Goal: Contribute content

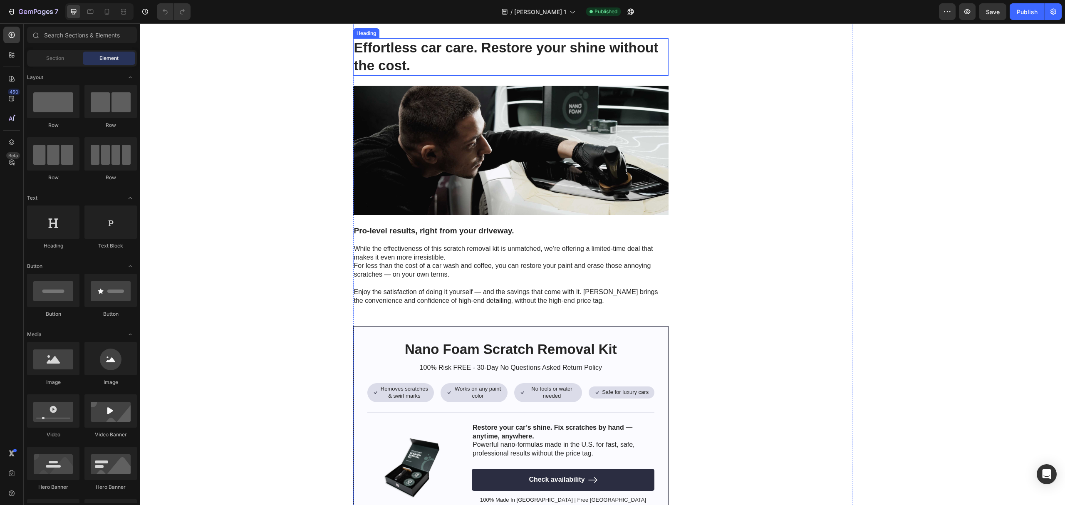
scroll to position [2393, 0]
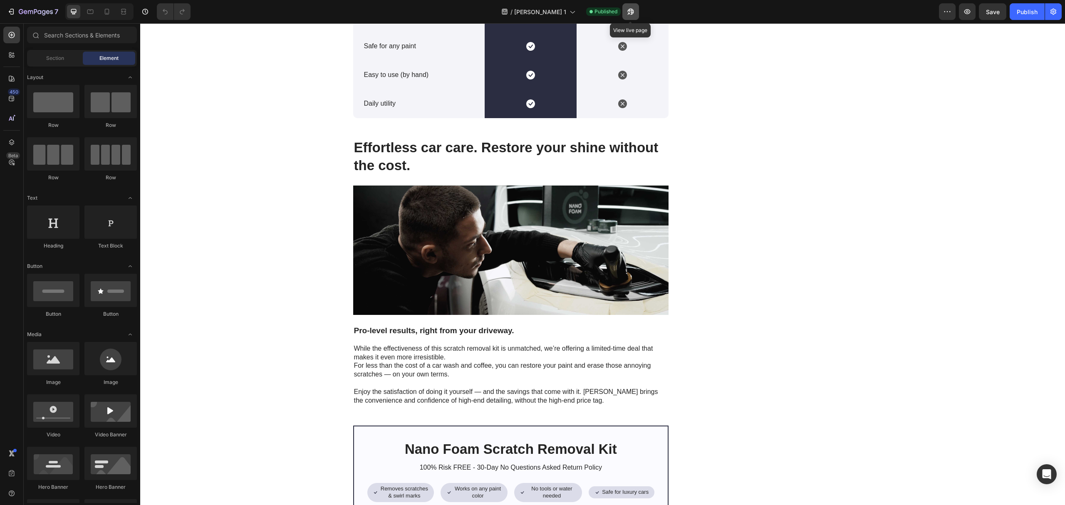
click at [634, 12] on icon "button" at bounding box center [630, 11] width 8 height 8
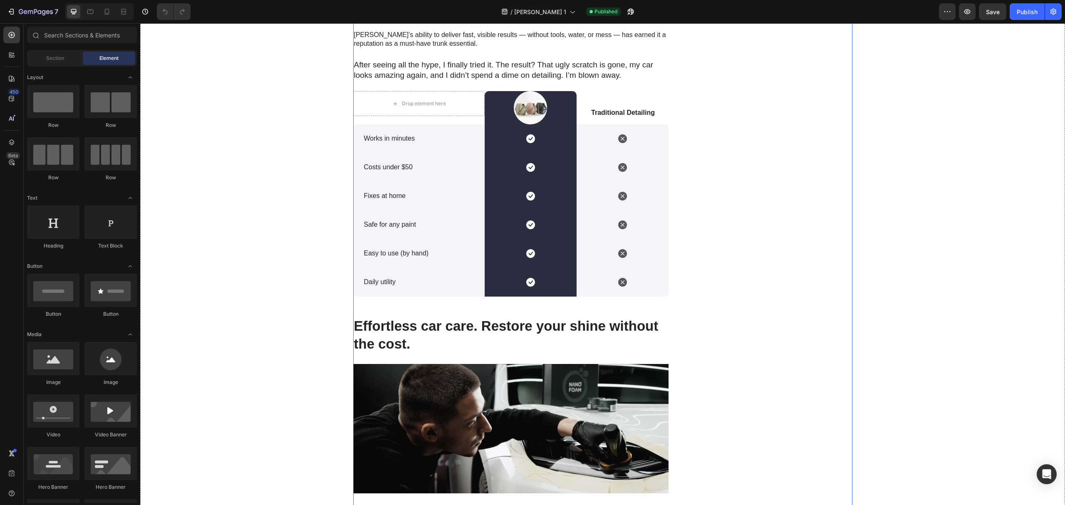
scroll to position [2023, 0]
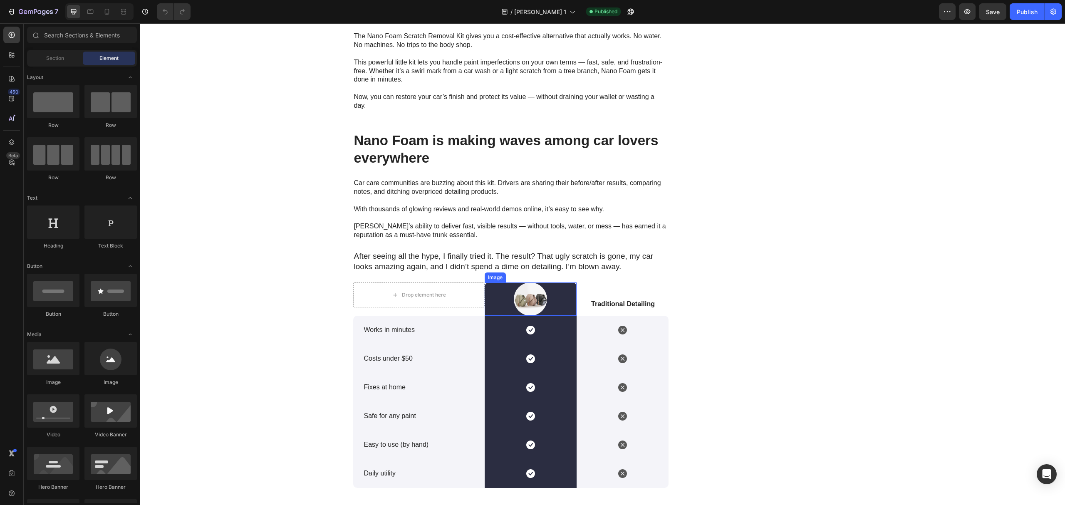
click at [526, 295] on img at bounding box center [530, 298] width 33 height 33
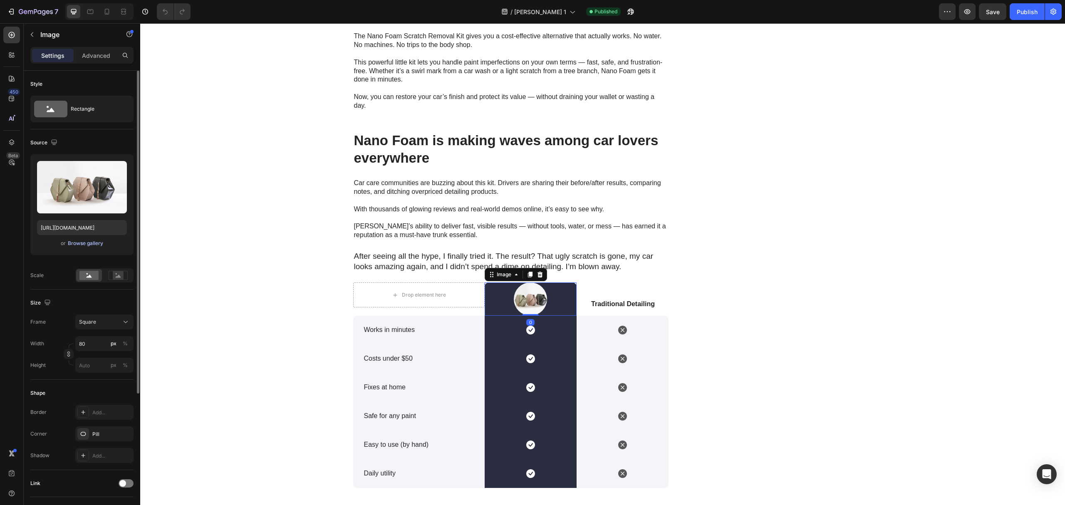
click at [88, 245] on div "Browse gallery" at bounding box center [85, 243] width 35 height 7
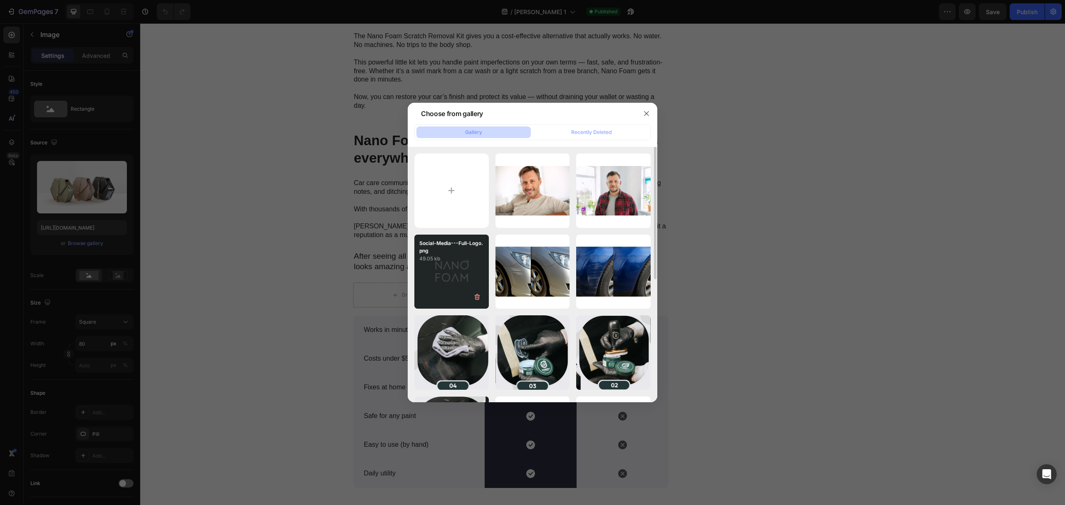
click at [450, 267] on div "Social-Media---Full-Logo.png 49.05 kb" at bounding box center [451, 272] width 74 height 74
type input "[URL][DOMAIN_NAME]"
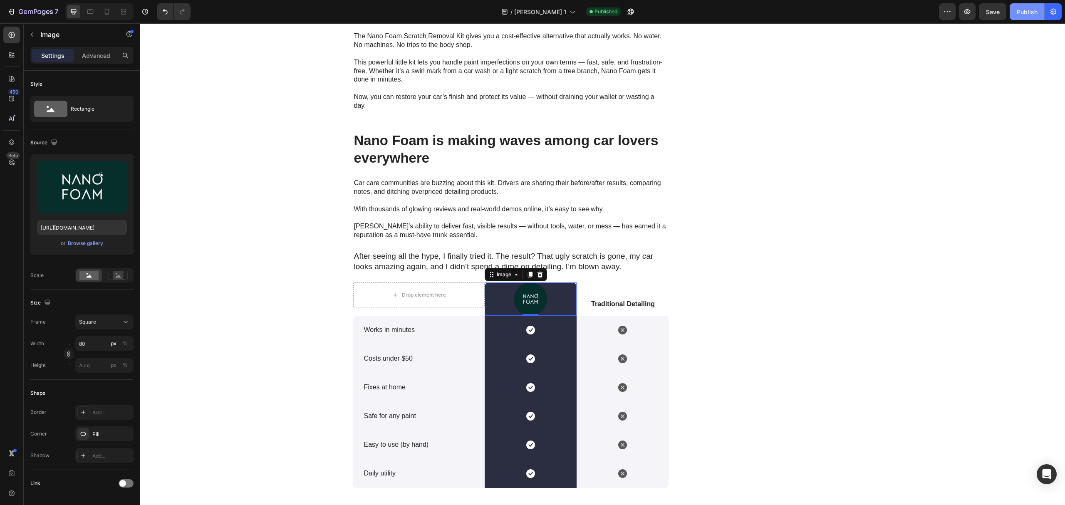
click at [1030, 11] on div "Publish" at bounding box center [1026, 11] width 21 height 9
click at [106, 10] on icon at bounding box center [107, 11] width 8 height 8
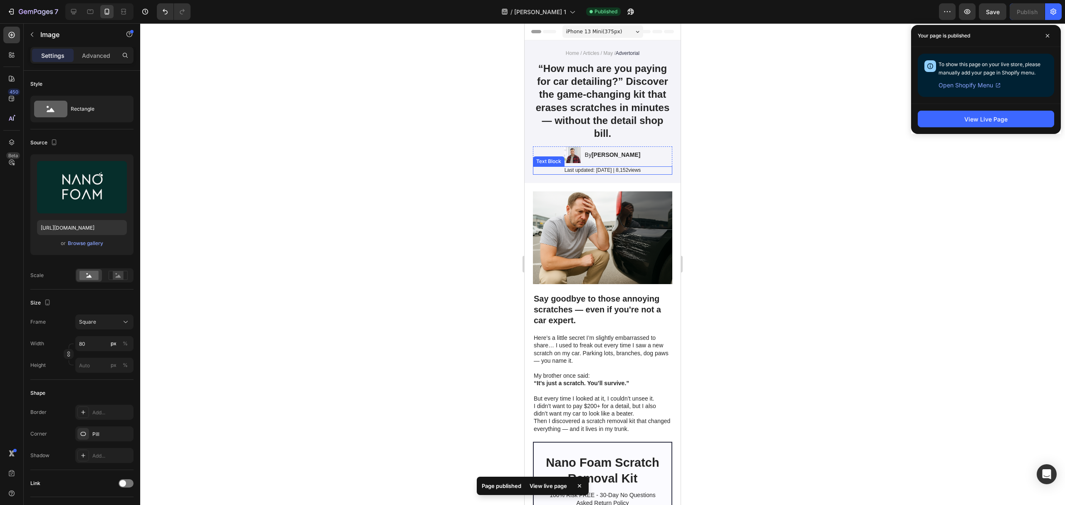
click at [619, 173] on p "Last updated: [DATE] | 8,152views" at bounding box center [603, 170] width 138 height 7
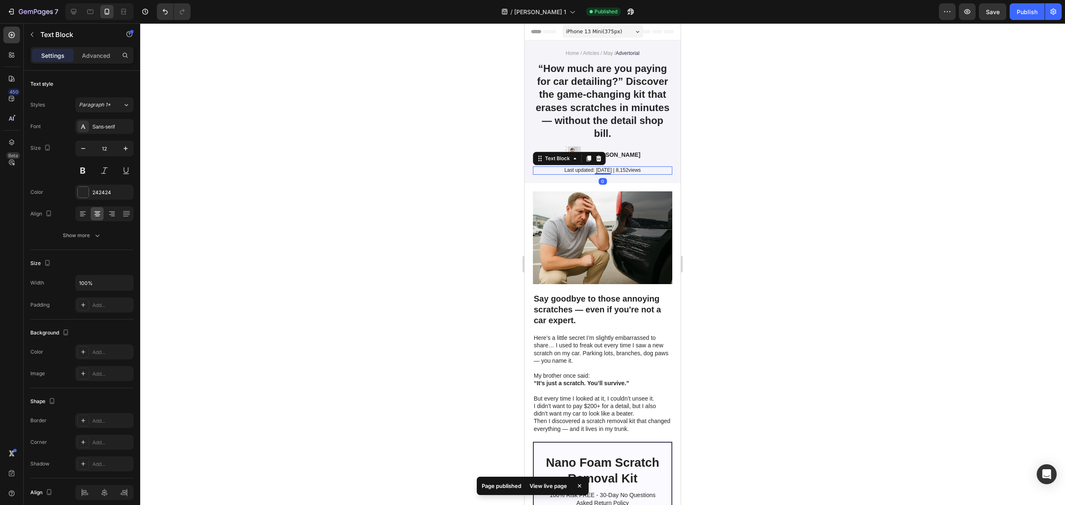
click at [619, 172] on p "Last updated: [DATE] | 8,152views" at bounding box center [603, 170] width 138 height 7
click at [616, 173] on p "Last updated: [DATE] | 8,152views" at bounding box center [603, 170] width 138 height 7
click at [630, 168] on p "Last updated: [DATE] | 80,152views" at bounding box center [603, 170] width 138 height 7
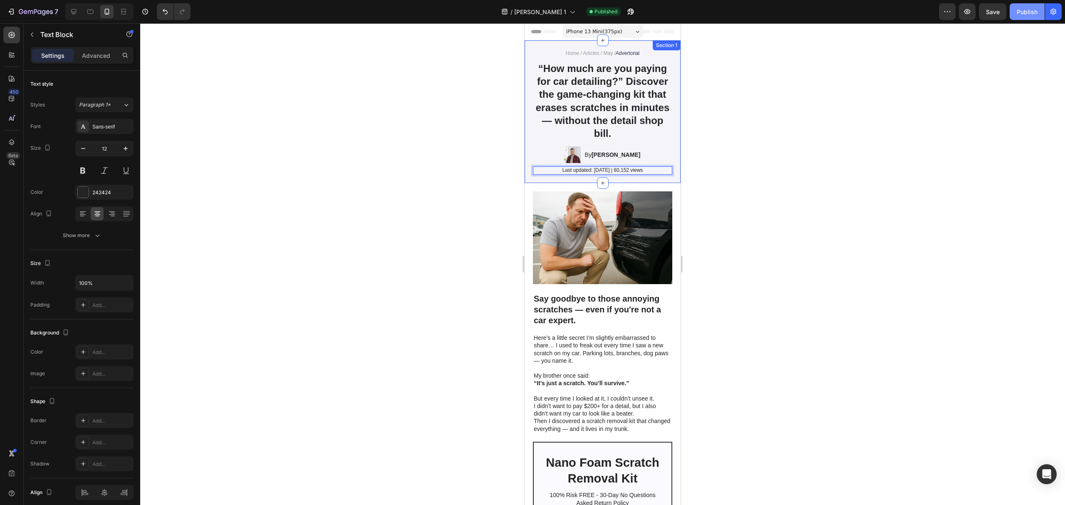
drag, startPoint x: 1030, startPoint y: 16, endPoint x: 1024, endPoint y: 18, distance: 6.7
click at [1026, 17] on button "Publish" at bounding box center [1026, 11] width 35 height 17
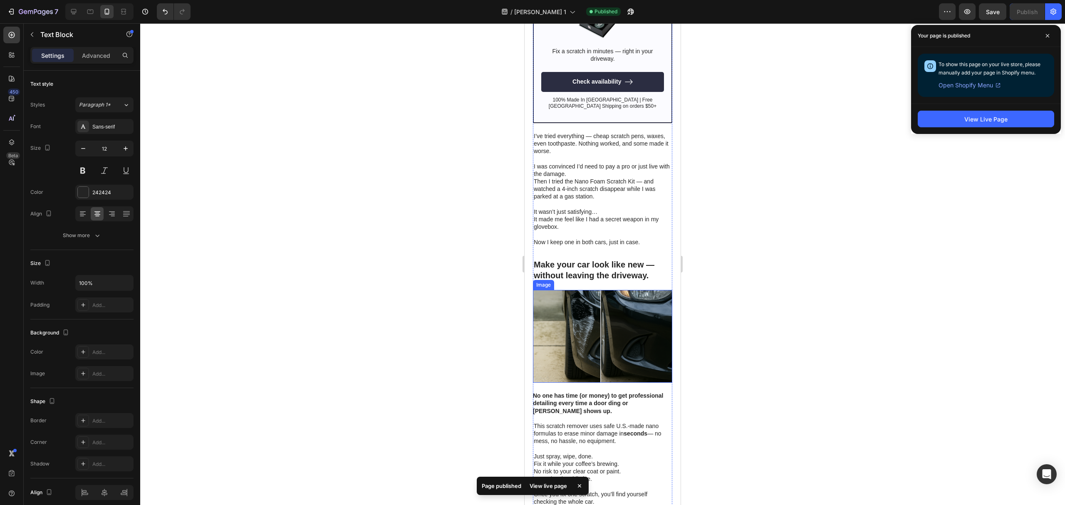
scroll to position [814, 0]
